Goal: Information Seeking & Learning: Learn about a topic

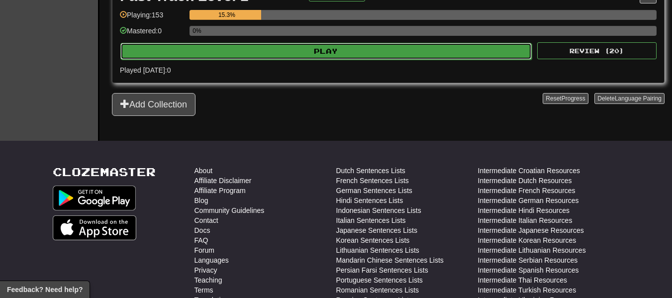
click at [393, 53] on button "Play" at bounding box center [325, 51] width 411 height 17
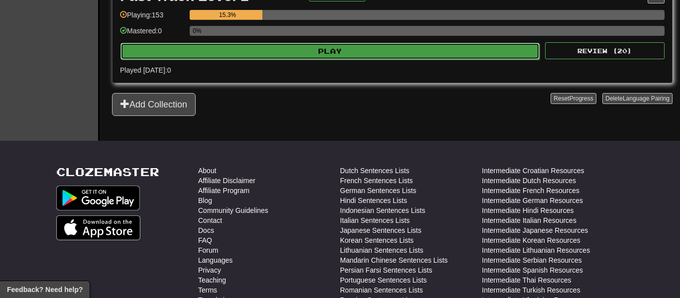
select select "**"
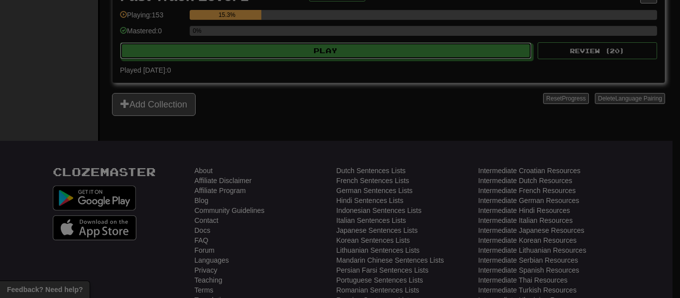
scroll to position [249, 0]
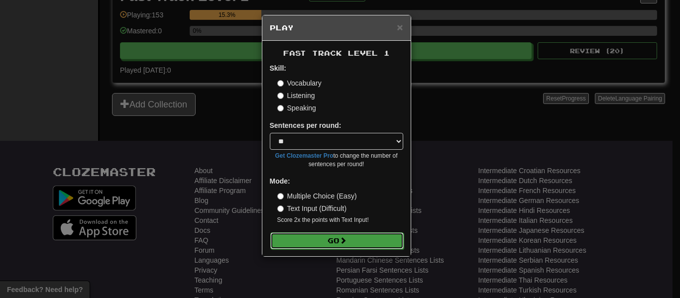
click at [342, 241] on span at bounding box center [342, 240] width 7 height 7
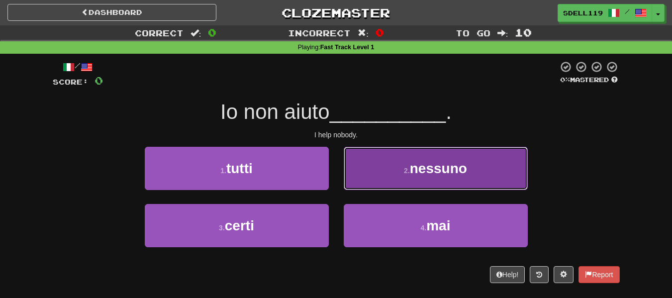
click at [397, 184] on button "2 . nessuno" at bounding box center [436, 168] width 184 height 43
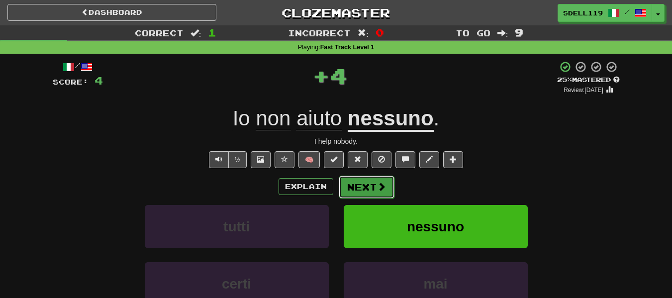
click at [390, 187] on button "Next" at bounding box center [367, 187] width 56 height 23
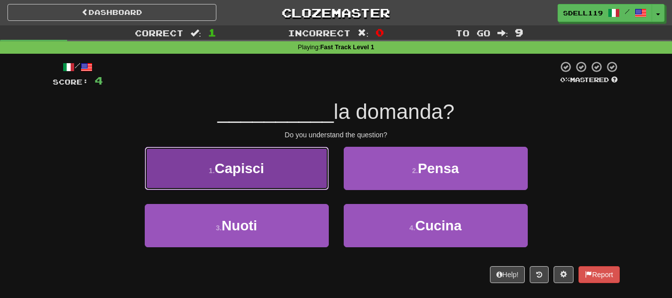
click at [257, 178] on button "1 . Capisci" at bounding box center [237, 168] width 184 height 43
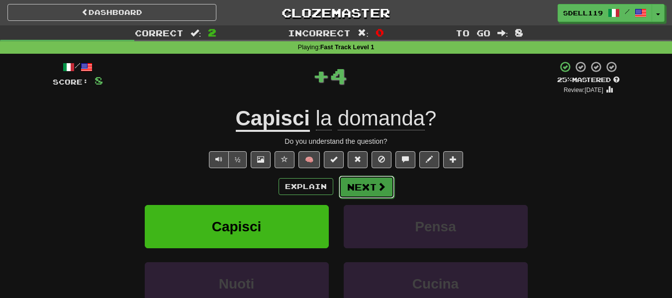
click at [348, 180] on button "Next" at bounding box center [367, 187] width 56 height 23
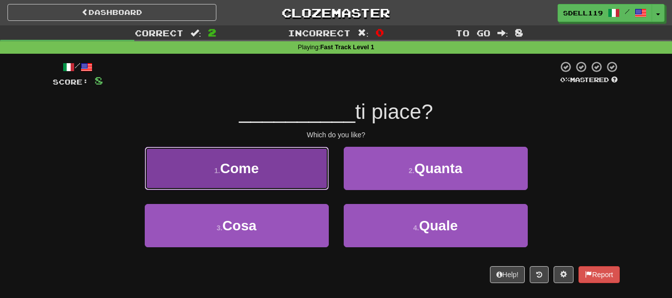
click at [306, 178] on button "1 . Come" at bounding box center [237, 168] width 184 height 43
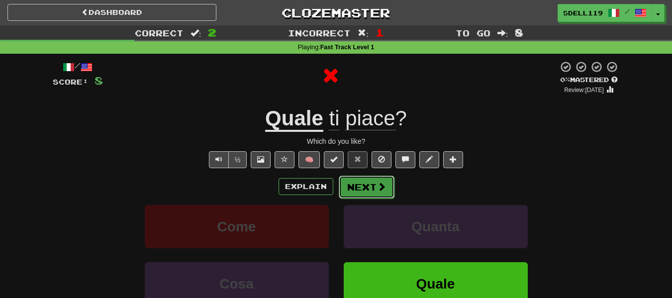
click at [349, 183] on button "Next" at bounding box center [367, 187] width 56 height 23
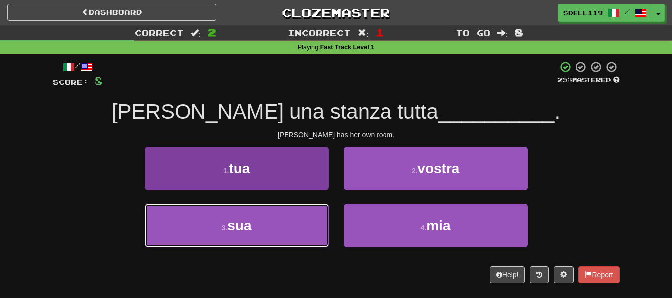
click at [296, 212] on button "3 . sua" at bounding box center [237, 225] width 184 height 43
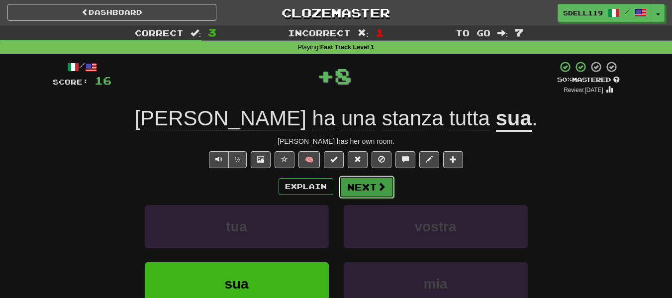
click at [380, 185] on span at bounding box center [381, 186] width 9 height 9
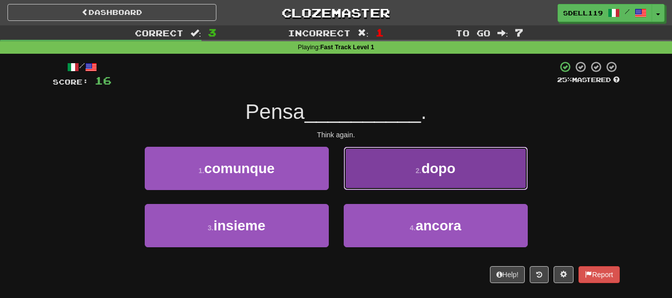
click at [428, 174] on span "dopo" at bounding box center [438, 168] width 34 height 15
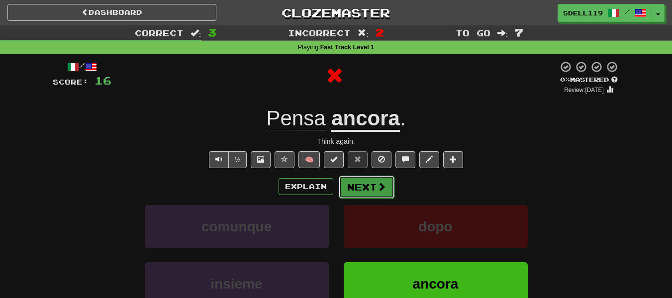
click at [388, 194] on button "Next" at bounding box center [367, 187] width 56 height 23
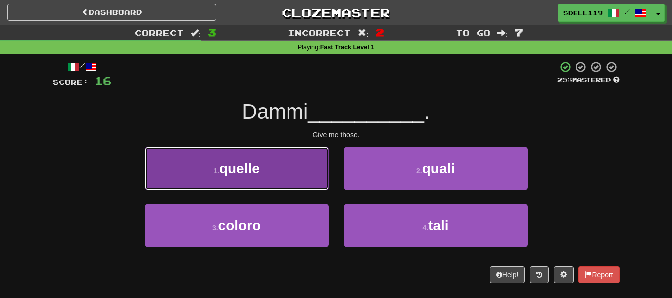
click at [326, 176] on button "1 . quelle" at bounding box center [237, 168] width 184 height 43
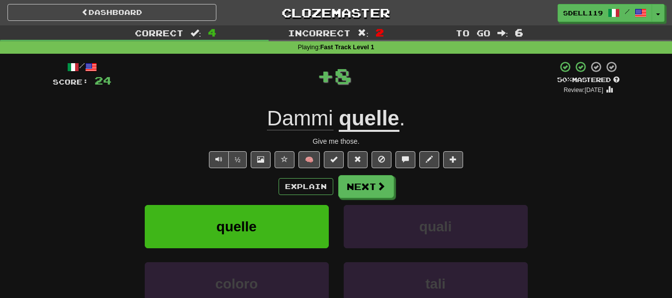
click at [378, 199] on div "Explain Next quelle quali coloro tali Learn more: quelle quali coloro tali" at bounding box center [336, 255] width 567 height 160
click at [367, 194] on button "Next" at bounding box center [367, 187] width 56 height 23
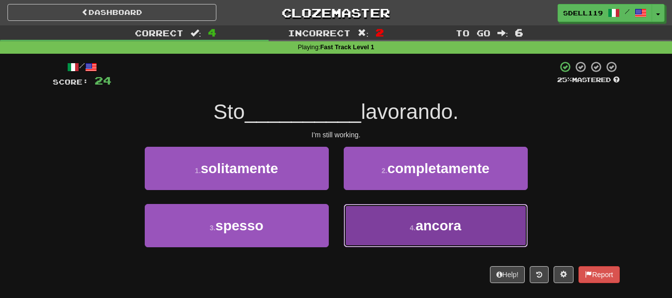
click at [411, 216] on button "4 . ancora" at bounding box center [436, 225] width 184 height 43
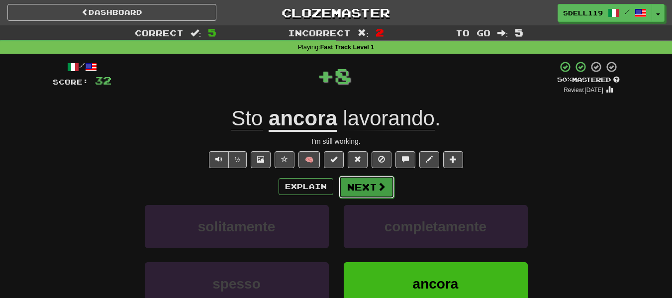
click at [369, 191] on button "Next" at bounding box center [367, 187] width 56 height 23
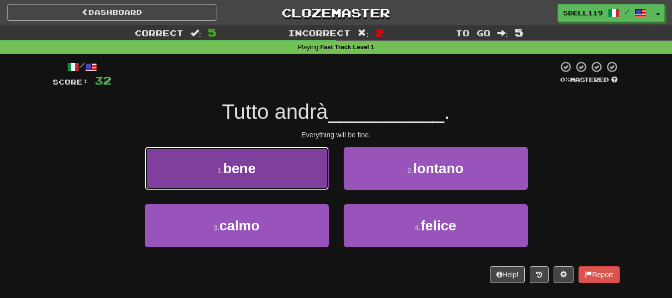
click at [269, 185] on button "1 . bene" at bounding box center [237, 168] width 184 height 43
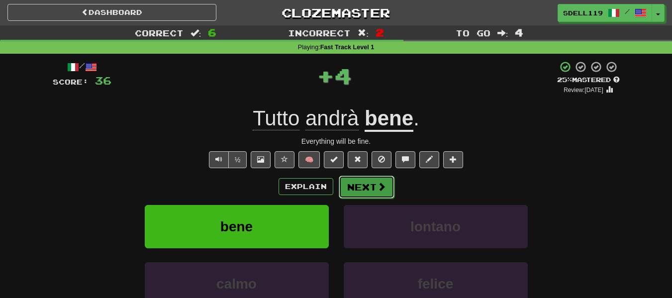
click at [371, 183] on button "Next" at bounding box center [367, 187] width 56 height 23
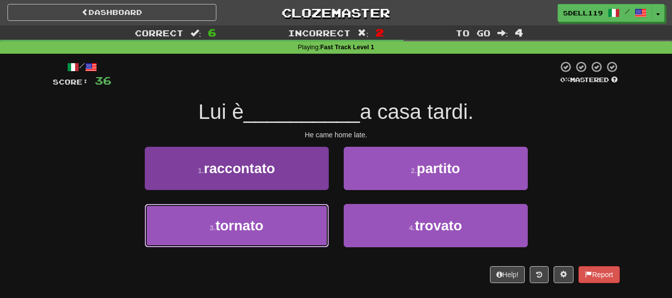
click at [258, 229] on span "tornato" at bounding box center [239, 225] width 48 height 15
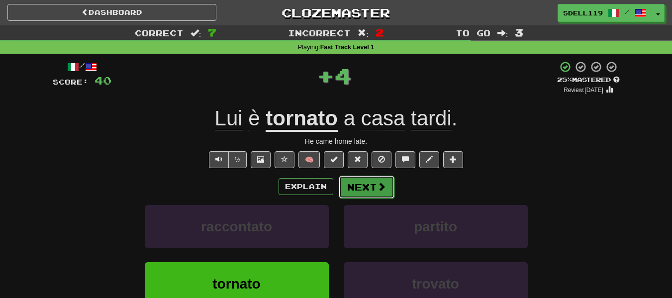
click at [370, 189] on button "Next" at bounding box center [367, 187] width 56 height 23
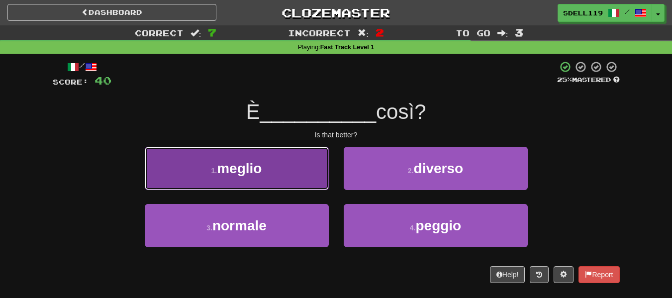
click at [229, 172] on span "meglio" at bounding box center [239, 168] width 45 height 15
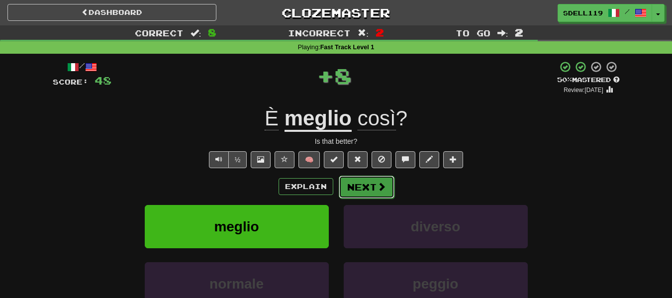
click at [379, 183] on span at bounding box center [381, 186] width 9 height 9
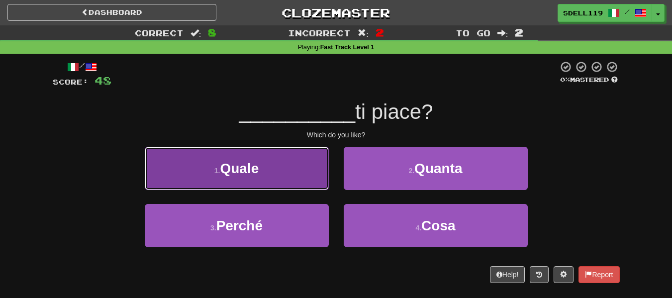
click at [253, 178] on button "1 . [PERSON_NAME]" at bounding box center [237, 168] width 184 height 43
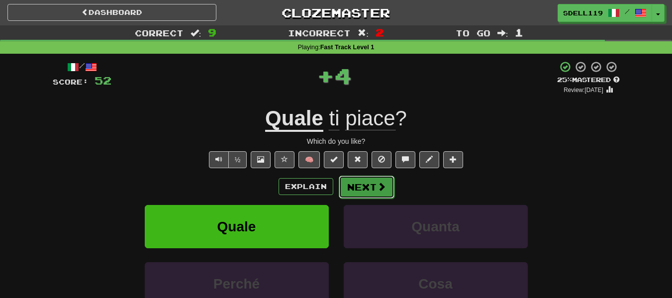
click at [386, 197] on button "Next" at bounding box center [367, 187] width 56 height 23
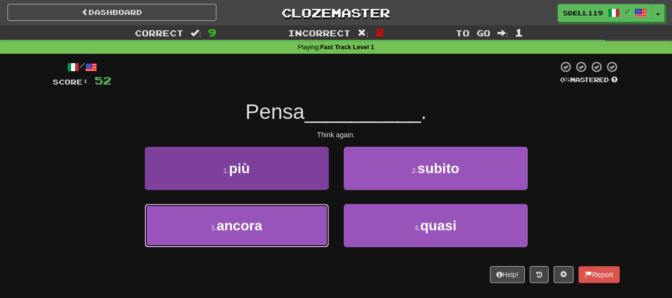
click at [303, 221] on button "3 . ancora" at bounding box center [237, 225] width 184 height 43
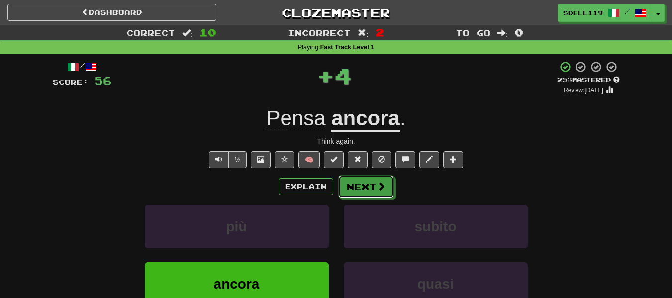
click at [359, 193] on button "Next" at bounding box center [366, 186] width 56 height 23
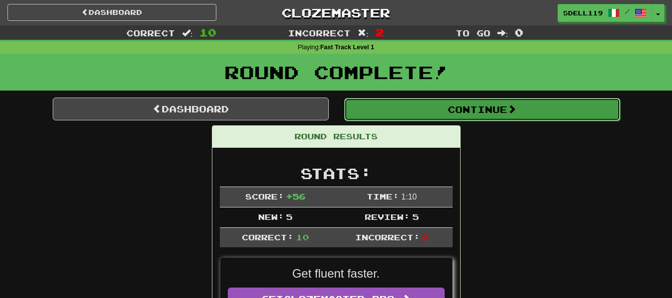
click at [504, 112] on button "Continue" at bounding box center [482, 109] width 276 height 23
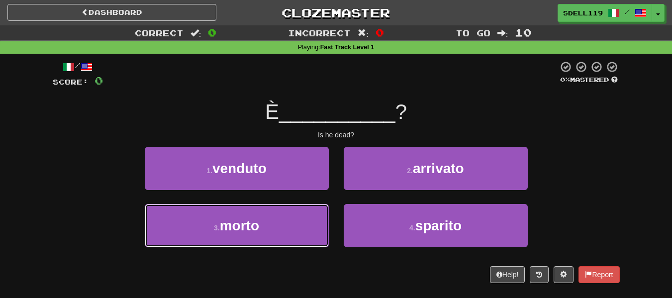
drag, startPoint x: 315, startPoint y: 233, endPoint x: 330, endPoint y: 205, distance: 31.6
click at [315, 234] on button "3 . morto" at bounding box center [237, 225] width 184 height 43
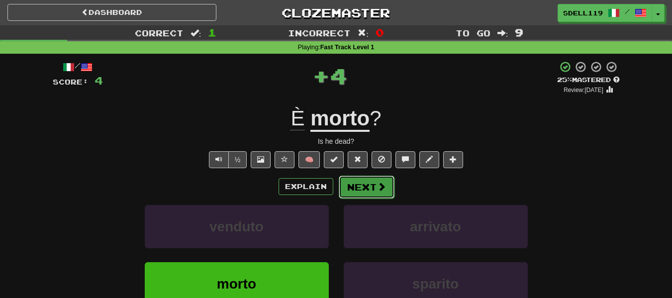
click at [375, 189] on button "Next" at bounding box center [367, 187] width 56 height 23
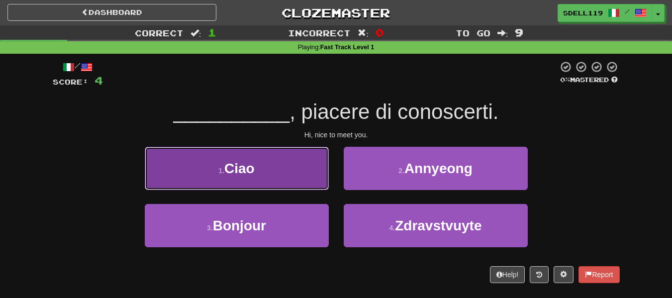
click at [297, 189] on button "1 . [GEOGRAPHIC_DATA]" at bounding box center [237, 168] width 184 height 43
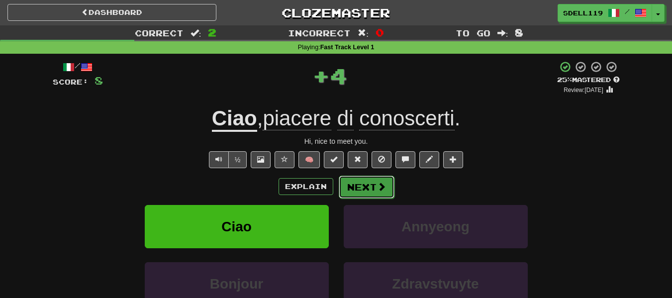
click at [376, 188] on button "Next" at bounding box center [367, 187] width 56 height 23
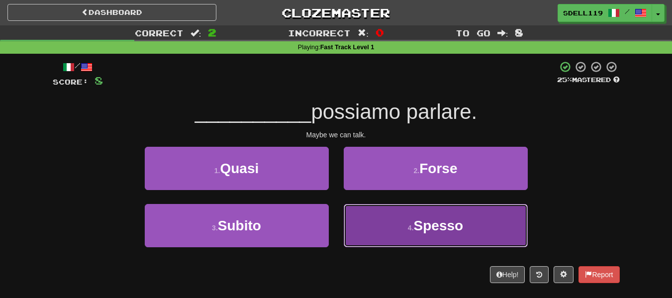
click at [382, 219] on button "4 . Spesso" at bounding box center [436, 225] width 184 height 43
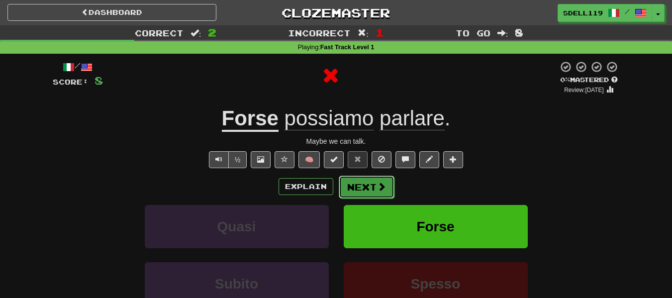
click at [372, 188] on button "Next" at bounding box center [367, 187] width 56 height 23
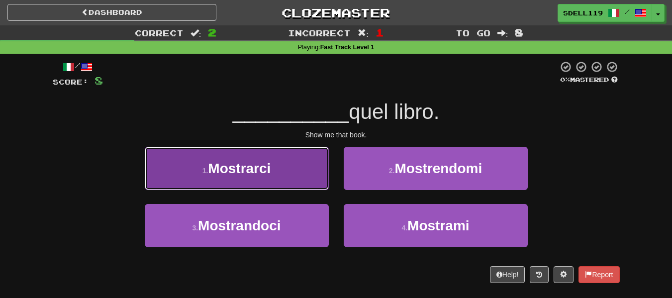
click at [264, 180] on button "1 . [GEOGRAPHIC_DATA]" at bounding box center [237, 168] width 184 height 43
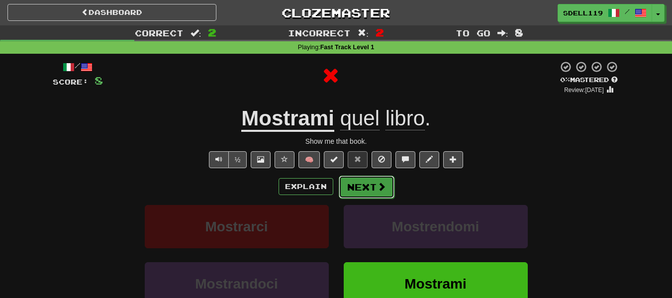
click at [365, 193] on button "Next" at bounding box center [367, 187] width 56 height 23
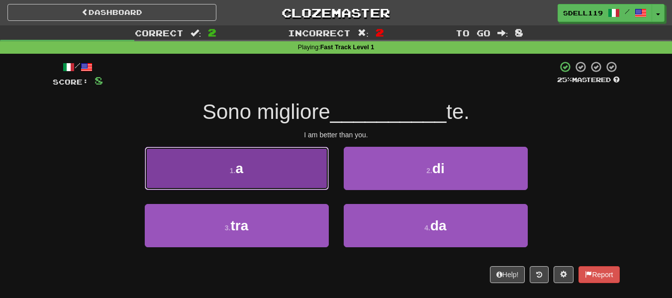
click at [310, 187] on button "1 . a" at bounding box center [237, 168] width 184 height 43
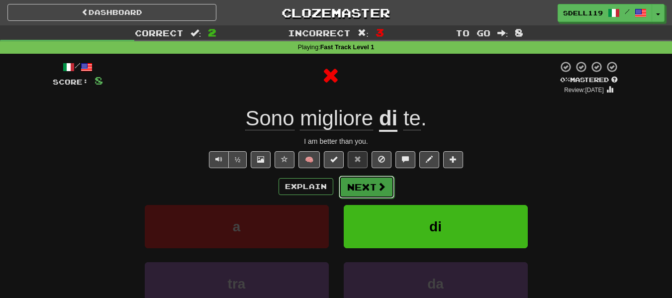
click at [357, 187] on button "Next" at bounding box center [367, 187] width 56 height 23
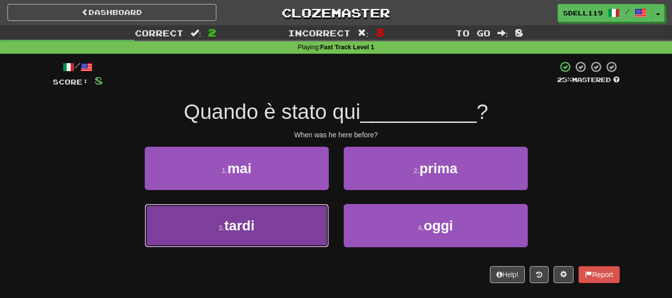
click at [263, 229] on button "3 . tardi" at bounding box center [237, 225] width 184 height 43
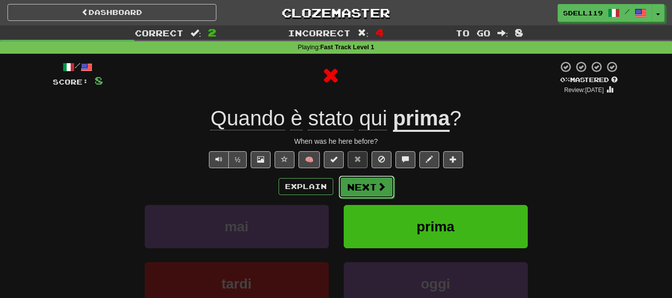
click at [366, 176] on button "Next" at bounding box center [367, 187] width 56 height 23
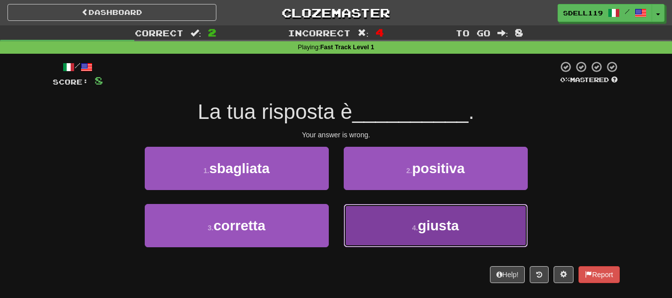
click at [442, 232] on span "giusta" at bounding box center [438, 225] width 41 height 15
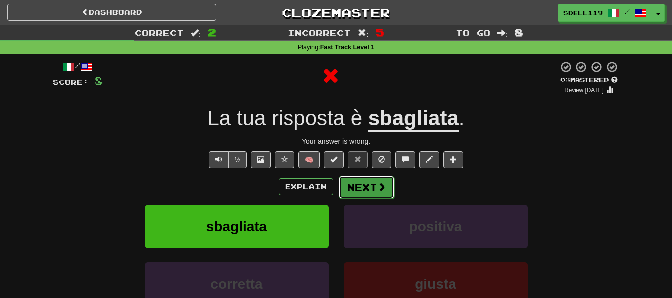
click at [374, 191] on button "Next" at bounding box center [367, 187] width 56 height 23
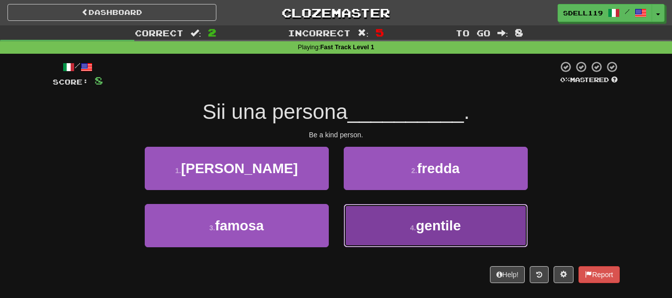
click at [410, 228] on small "4 ." at bounding box center [413, 228] width 6 height 8
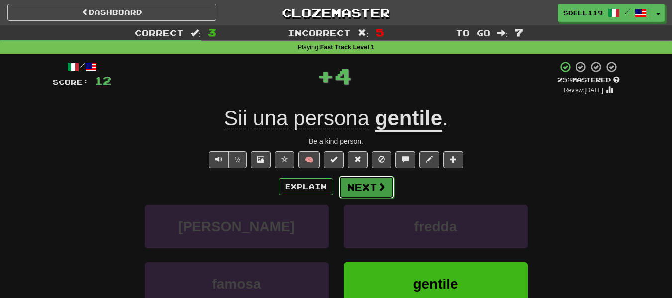
click at [384, 195] on button "Next" at bounding box center [367, 187] width 56 height 23
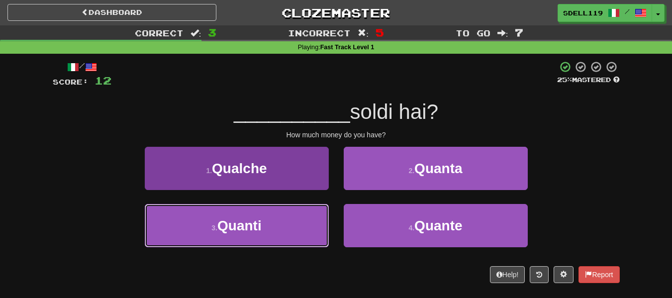
click at [271, 231] on button "3 . Quanti" at bounding box center [237, 225] width 184 height 43
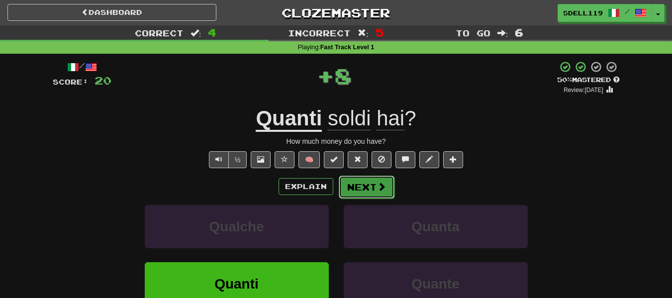
click at [391, 187] on button "Next" at bounding box center [367, 187] width 56 height 23
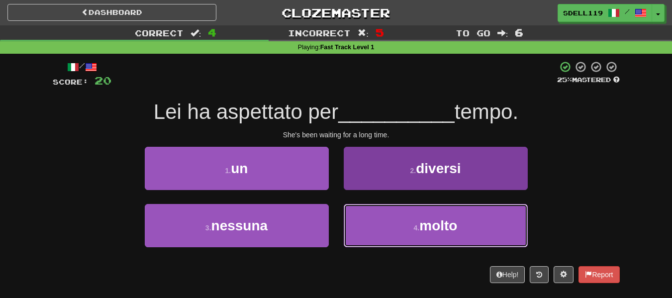
drag, startPoint x: 359, startPoint y: 214, endPoint x: 360, endPoint y: 206, distance: 8.0
click at [360, 213] on button "4 . molto" at bounding box center [436, 225] width 184 height 43
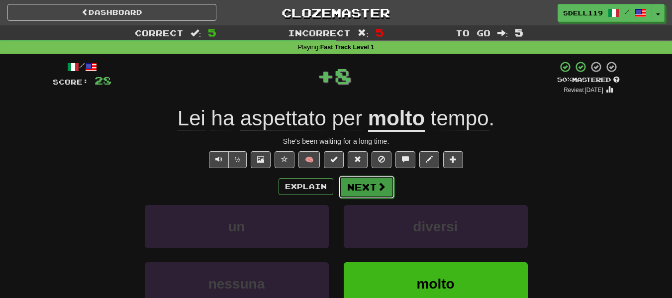
click at [346, 183] on button "Next" at bounding box center [367, 187] width 56 height 23
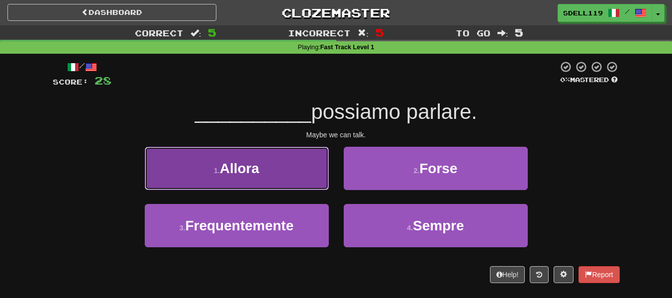
click at [300, 170] on button "1 . Allora" at bounding box center [237, 168] width 184 height 43
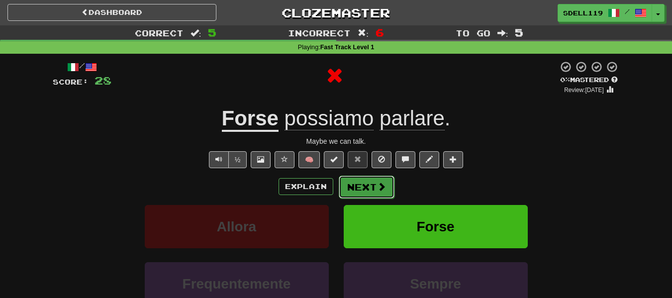
click at [377, 179] on button "Next" at bounding box center [367, 187] width 56 height 23
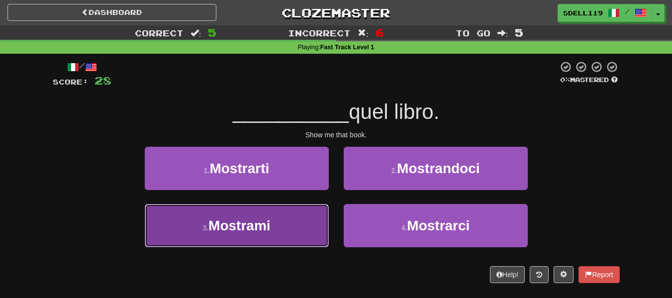
click at [238, 220] on span "Mostrami" at bounding box center [239, 225] width 62 height 15
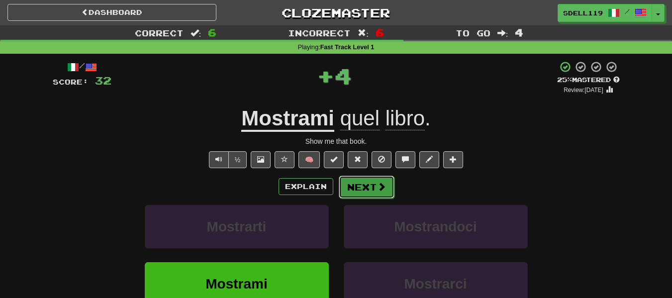
click at [362, 181] on button "Next" at bounding box center [367, 187] width 56 height 23
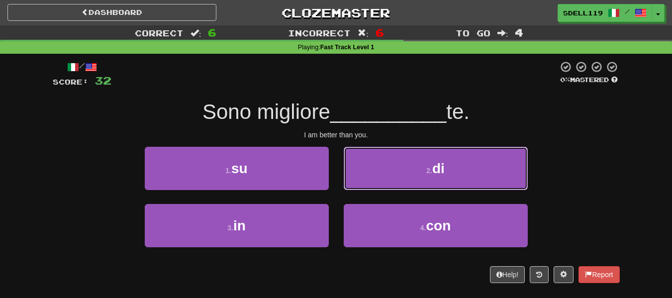
click at [362, 181] on button "2 . di" at bounding box center [436, 168] width 184 height 43
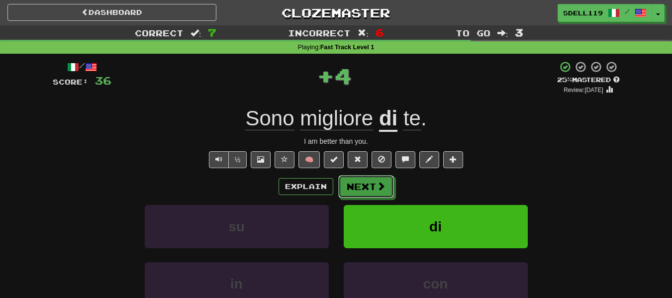
click at [362, 181] on button "Next" at bounding box center [366, 186] width 56 height 23
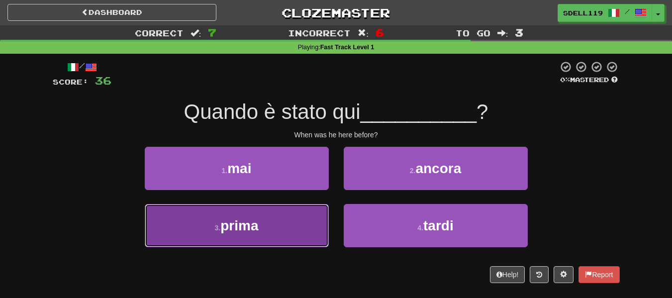
click at [307, 208] on button "3 . prima" at bounding box center [237, 225] width 184 height 43
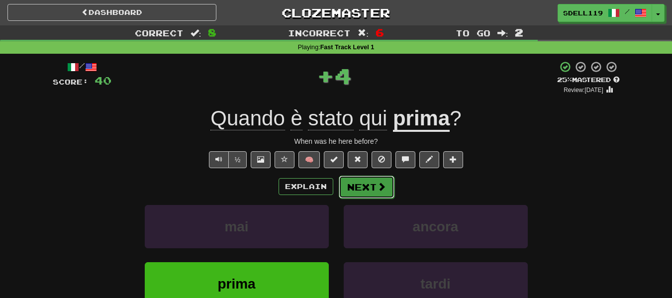
click at [369, 190] on button "Next" at bounding box center [367, 187] width 56 height 23
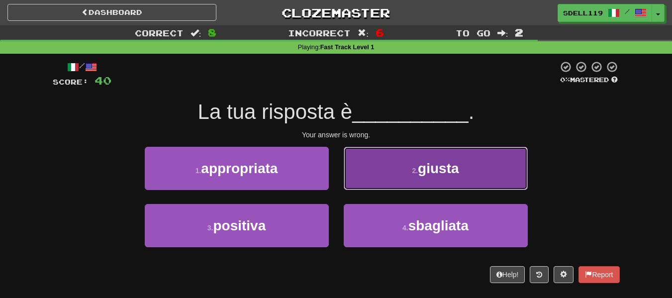
click at [389, 168] on button "2 . giusta" at bounding box center [436, 168] width 184 height 43
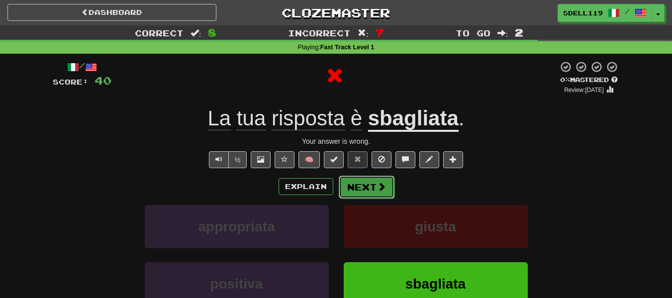
click at [382, 193] on button "Next" at bounding box center [367, 187] width 56 height 23
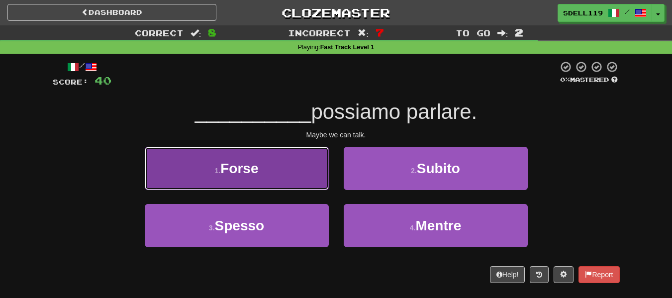
click at [318, 181] on button "1 . Forse" at bounding box center [237, 168] width 184 height 43
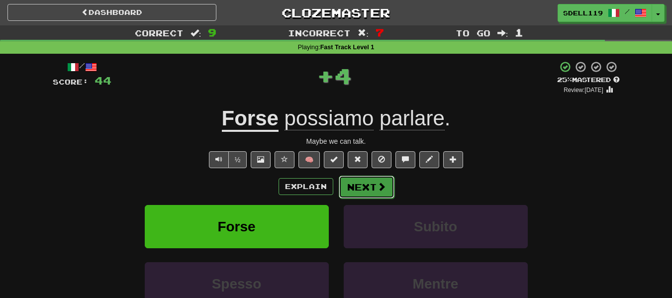
click at [371, 179] on button "Next" at bounding box center [367, 187] width 56 height 23
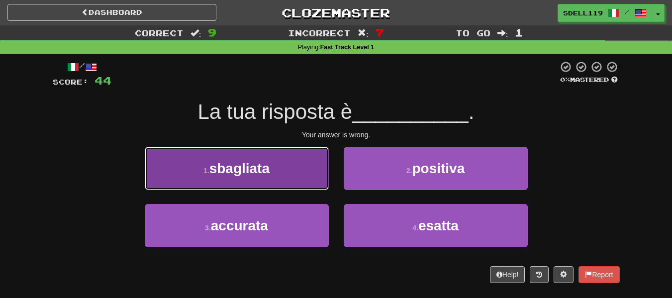
click at [320, 186] on button "1 . sbagliata" at bounding box center [237, 168] width 184 height 43
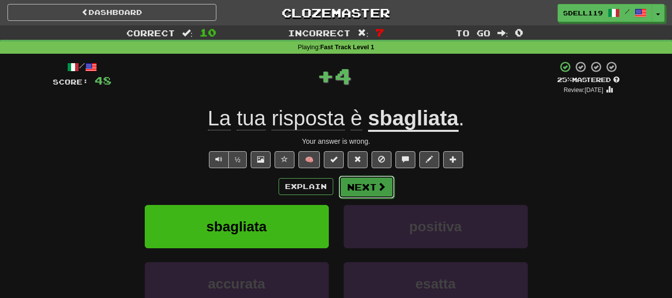
click at [361, 184] on button "Next" at bounding box center [367, 187] width 56 height 23
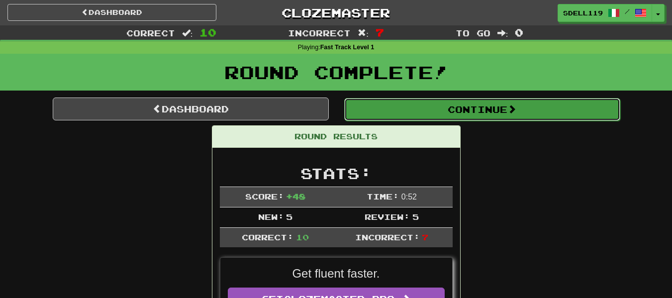
click at [417, 104] on button "Continue" at bounding box center [482, 109] width 276 height 23
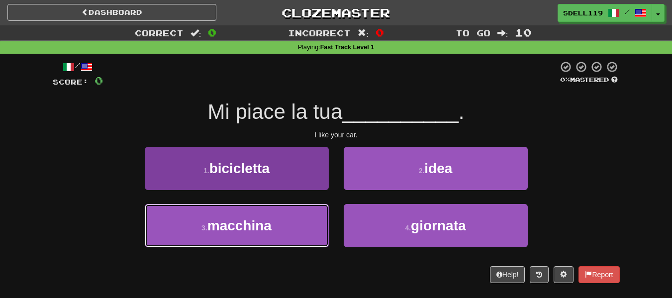
drag, startPoint x: 298, startPoint y: 220, endPoint x: 305, endPoint y: 210, distance: 11.9
click at [299, 219] on button "3 . macchina" at bounding box center [237, 225] width 184 height 43
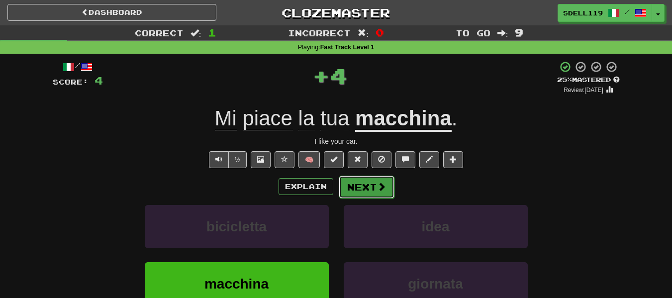
click at [356, 186] on button "Next" at bounding box center [367, 187] width 56 height 23
